Goal: Information Seeking & Learning: Learn about a topic

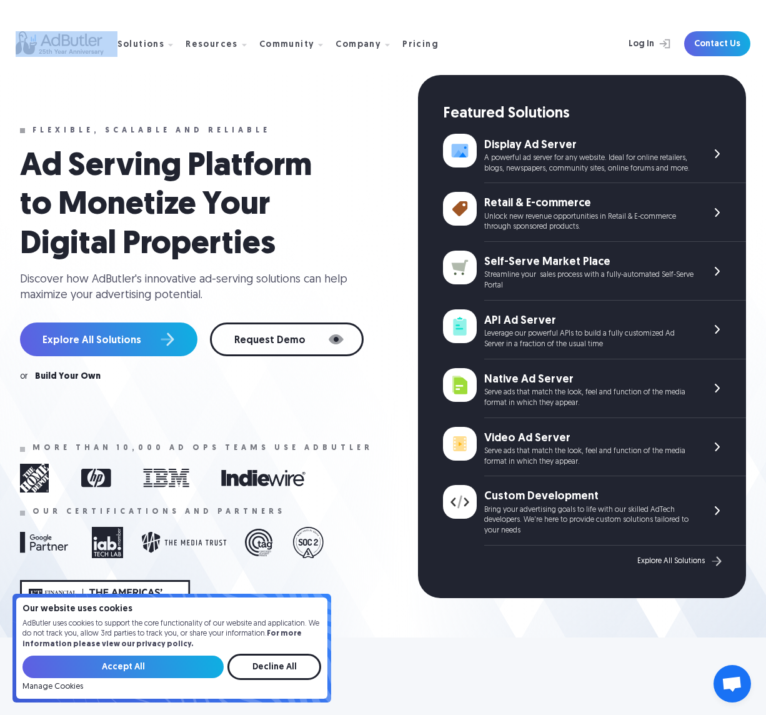
drag, startPoint x: 137, startPoint y: 84, endPoint x: 91, endPoint y: 83, distance: 46.3
click at [108, 84] on div "Solutions Display Ad Server Save time and increase revenue with The Ad Server. …" at bounding box center [384, 44] width 736 height 88
click at [76, 86] on div "Solutions Display Ad Server Save time and increase revenue with The Ad Server. …" at bounding box center [384, 44] width 736 height 88
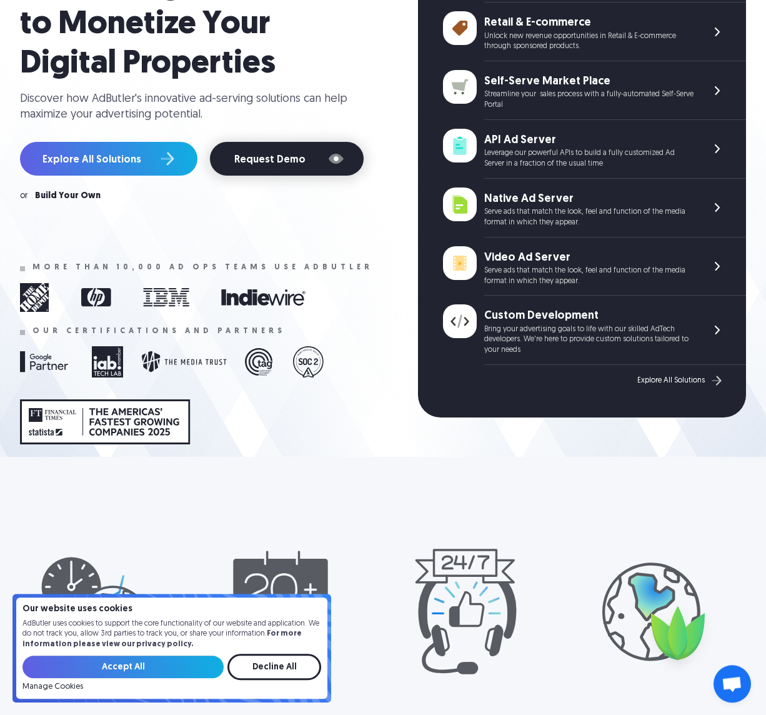
scroll to position [191, 0]
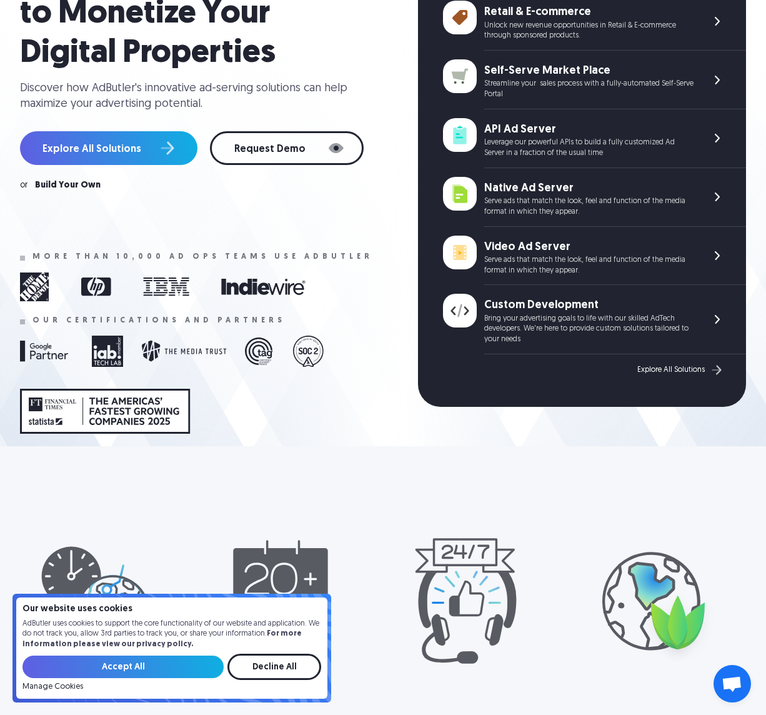
drag, startPoint x: 291, startPoint y: 668, endPoint x: 226, endPoint y: 598, distance: 95.5
click at [287, 666] on input "Decline All" at bounding box center [275, 667] width 94 height 26
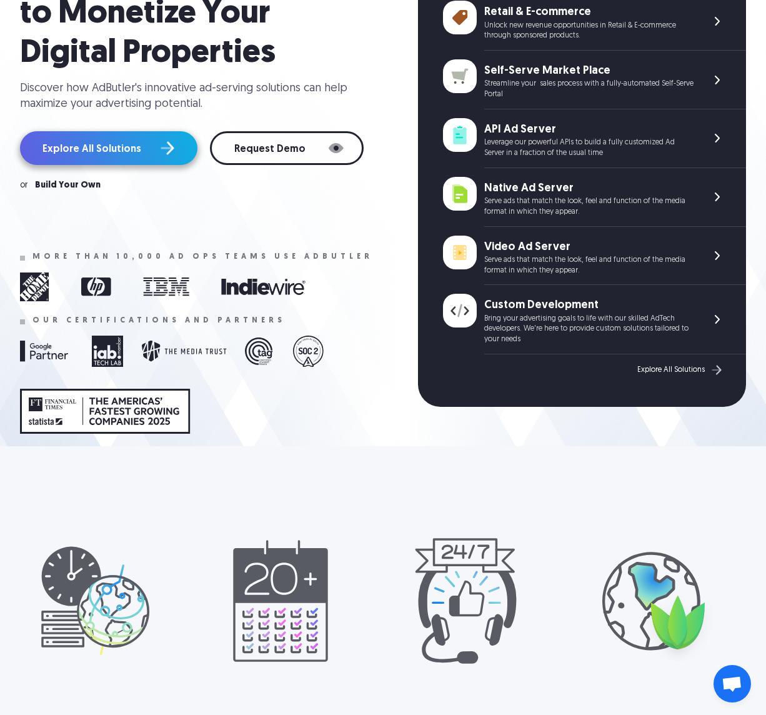
click at [100, 144] on link "Explore All Solutions" at bounding box center [109, 148] width 178 height 34
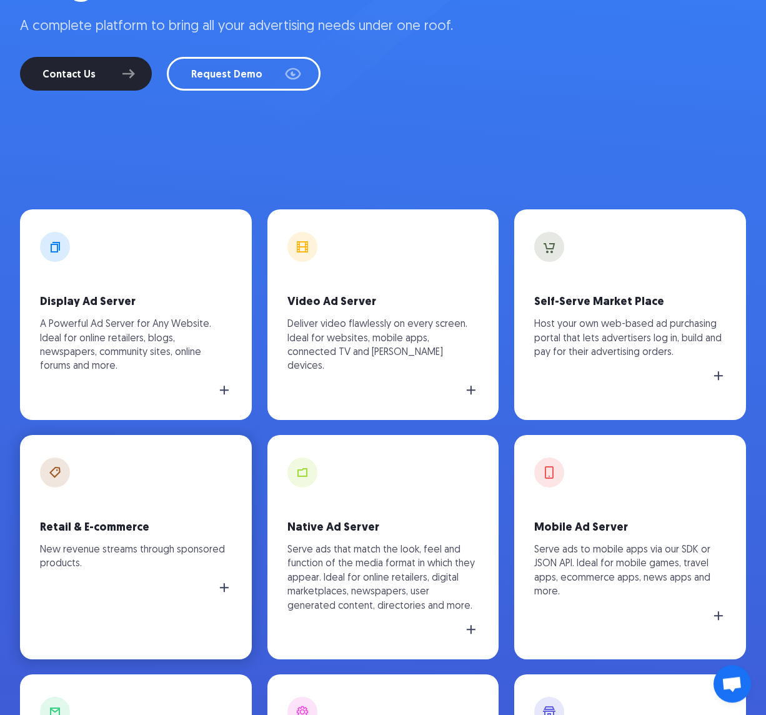
scroll to position [255, 0]
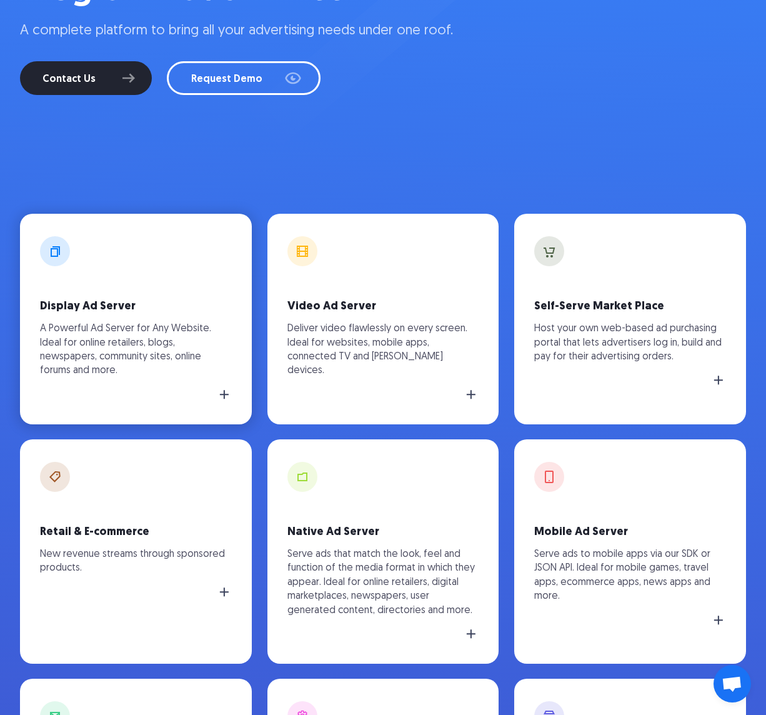
click at [90, 329] on p "A Powerful Ad Server for Any Website. Ideal for online retailers, blogs, newspa…" at bounding box center [136, 350] width 192 height 56
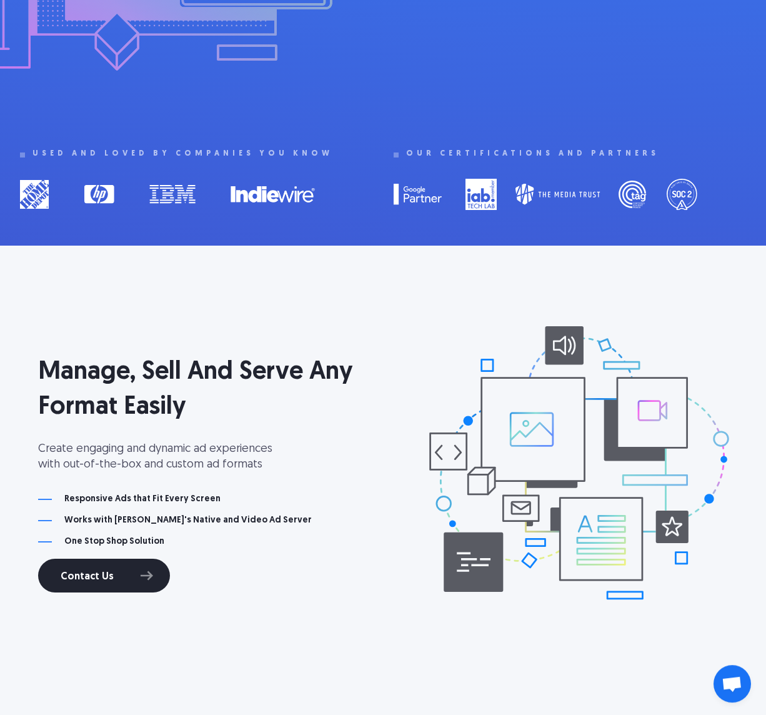
scroll to position [638, 0]
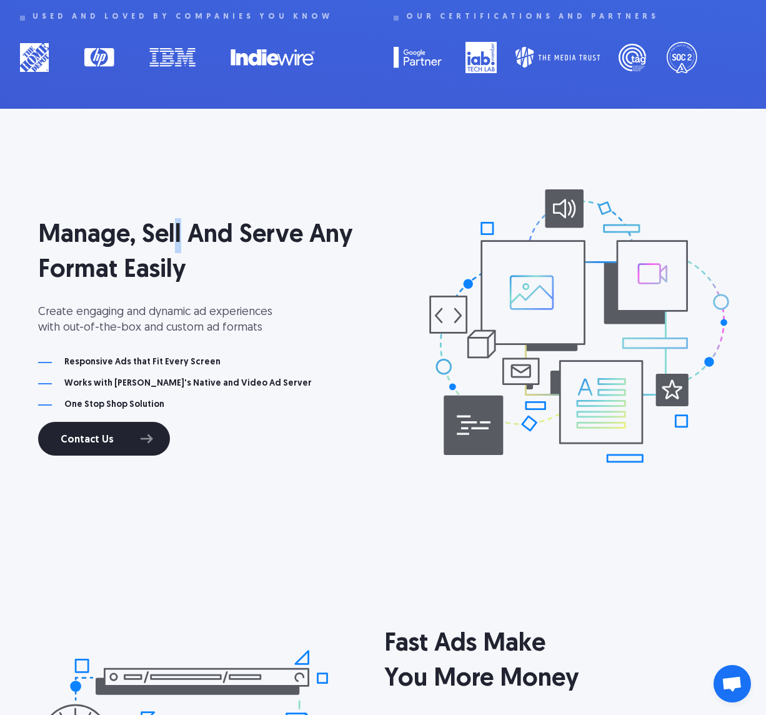
drag, startPoint x: 178, startPoint y: 156, endPoint x: 231, endPoint y: 166, distance: 54.2
click at [181, 158] on div "Manage, Sell And Serve Any Format Easily Create engaging and dynamic ad experie…" at bounding box center [383, 328] width 766 height 375
click at [263, 169] on div "Manage, Sell And Serve Any Format Easily Create engaging and dynamic ad experie…" at bounding box center [383, 328] width 766 height 375
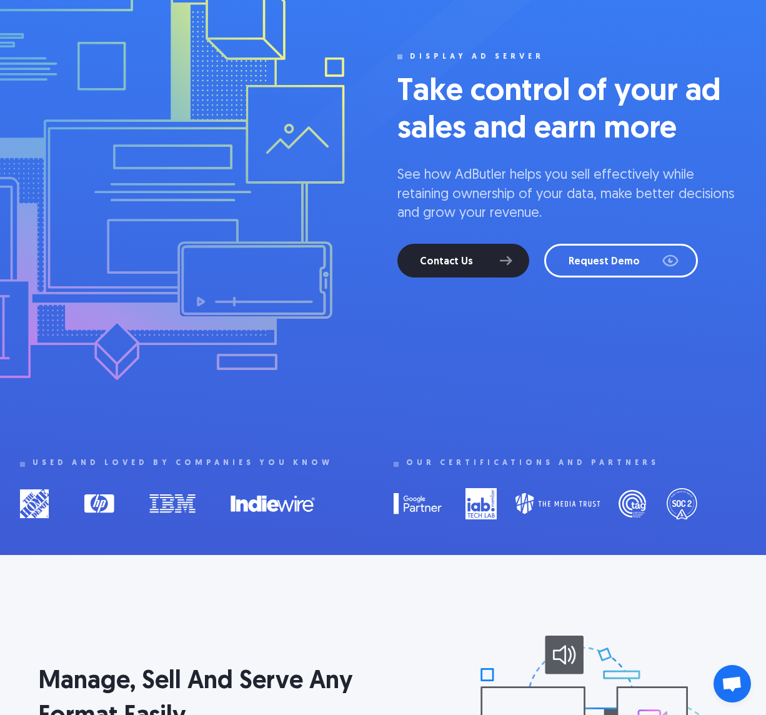
scroll to position [0, 0]
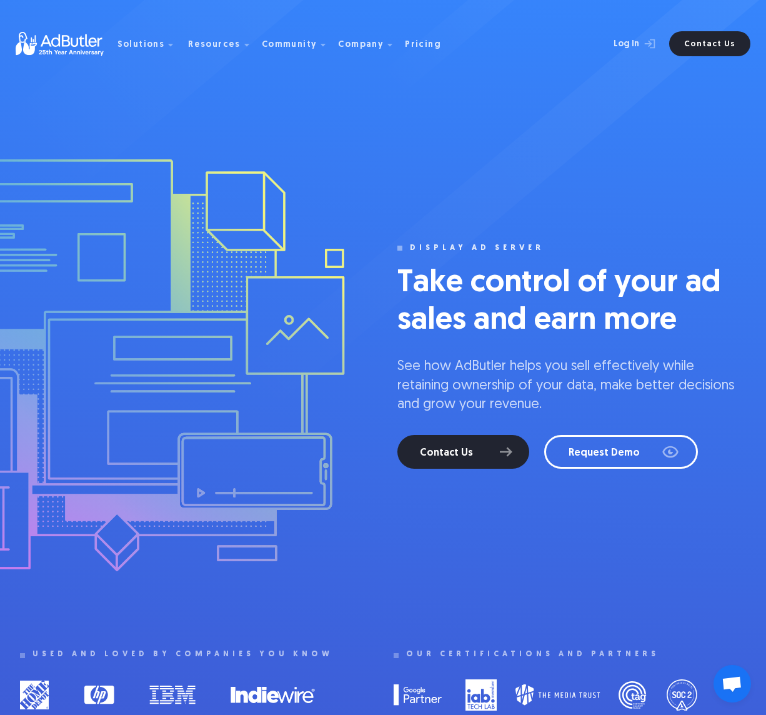
click at [61, 38] on img at bounding box center [67, 44] width 102 height 24
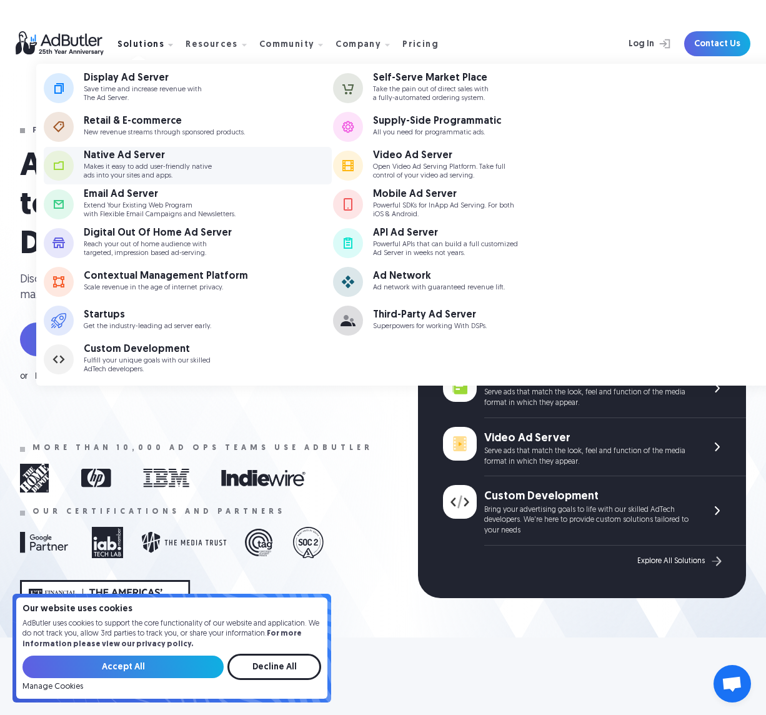
click at [106, 161] on div "Native Ad Server" at bounding box center [148, 156] width 128 height 10
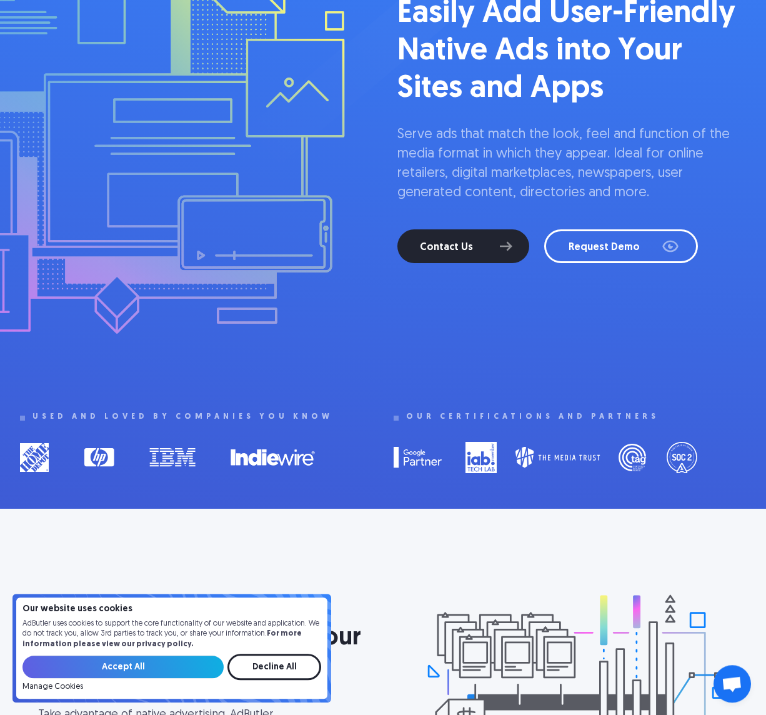
scroll to position [255, 0]
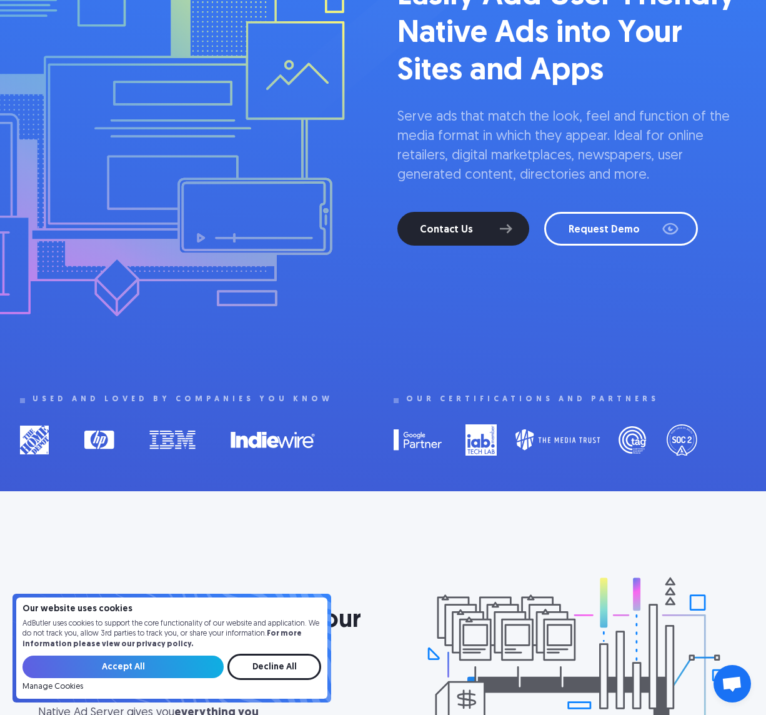
drag, startPoint x: 378, startPoint y: 133, endPoint x: 371, endPoint y: 115, distance: 19.2
click at [377, 133] on div at bounding box center [142, 101] width 495 height 469
click at [371, 112] on div at bounding box center [142, 101] width 495 height 469
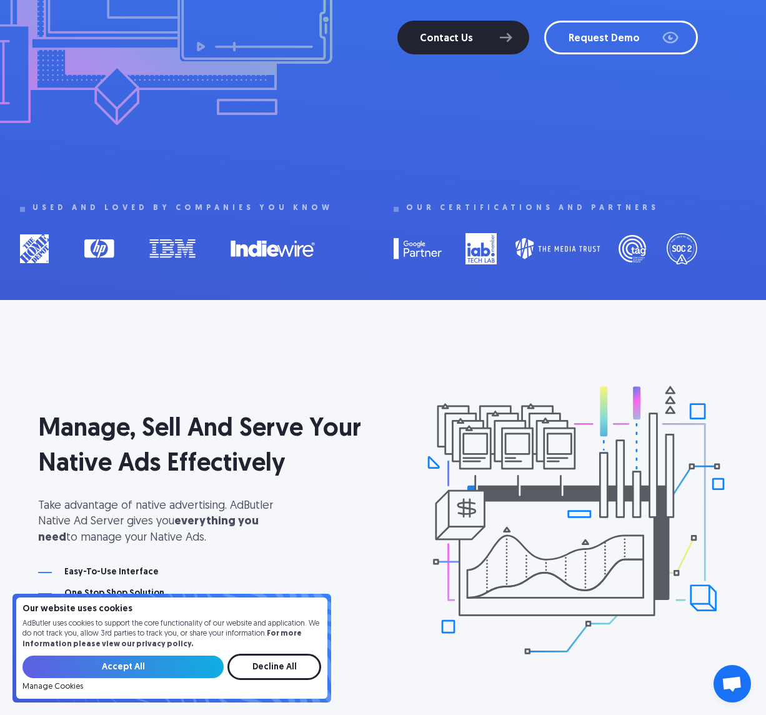
scroll to position [638, 0]
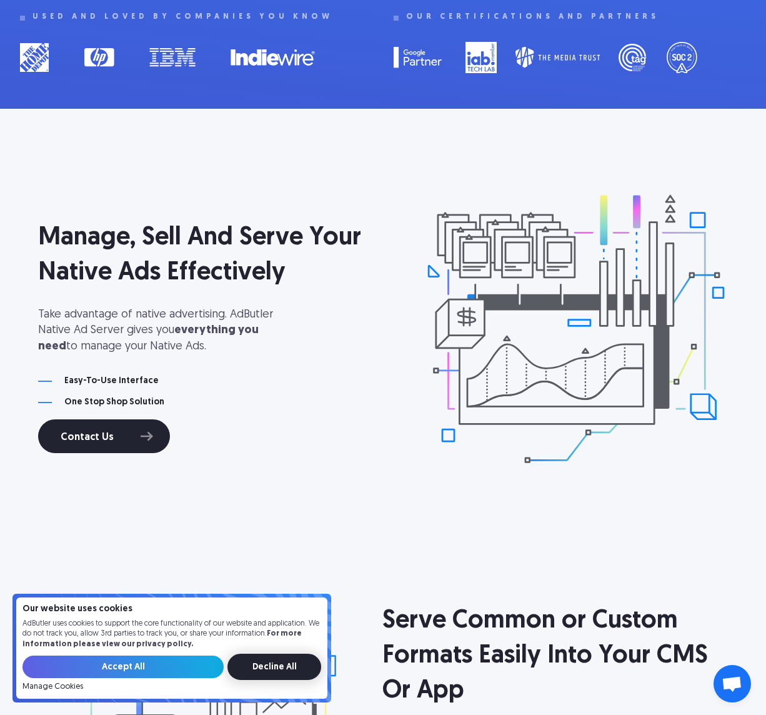
click at [269, 670] on input "Decline All" at bounding box center [275, 667] width 94 height 26
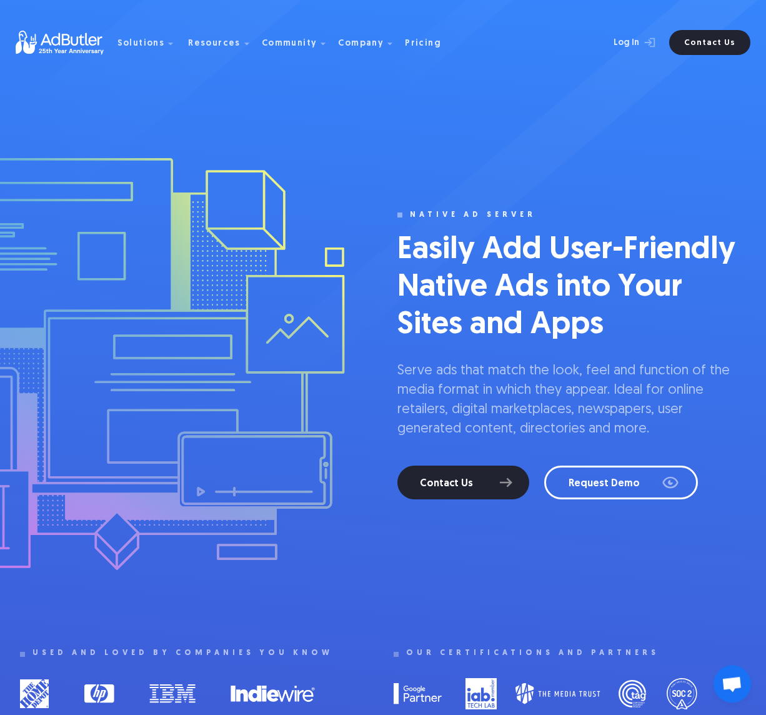
scroll to position [0, 0]
